Goal: Information Seeking & Learning: Understand process/instructions

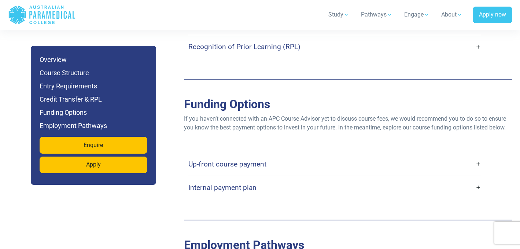
scroll to position [1997, 0]
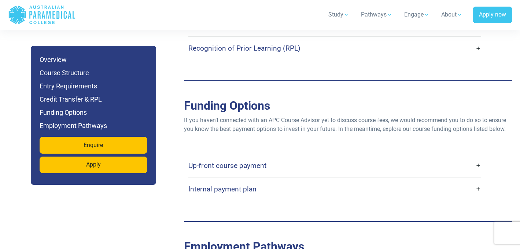
click at [251, 161] on h4 "Up-front course payment" at bounding box center [228, 165] width 78 height 8
click at [476, 157] on link "Up-front course payment" at bounding box center [335, 165] width 293 height 17
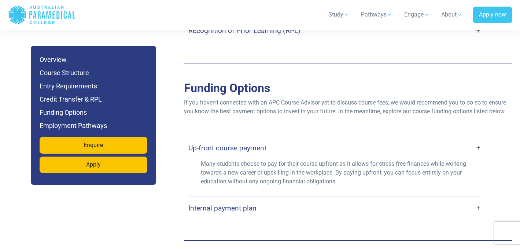
scroll to position [2018, 0]
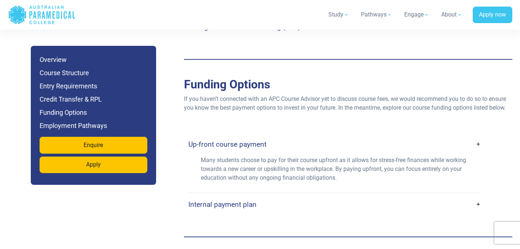
click at [435, 196] on link "Internal payment plan" at bounding box center [335, 204] width 293 height 17
click at [473, 196] on link "Internal payment plan" at bounding box center [335, 204] width 293 height 17
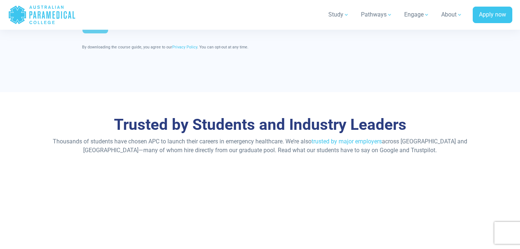
scroll to position [2886, 0]
